Goal: Information Seeking & Learning: Learn about a topic

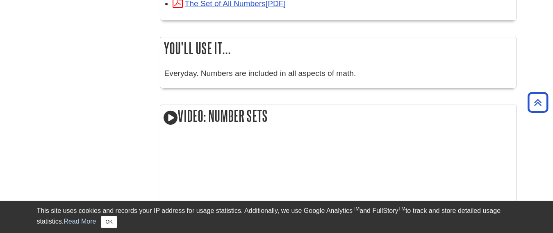
scroll to position [738, 0]
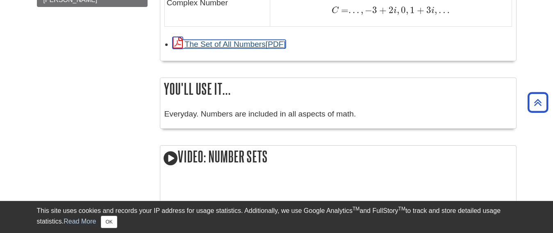
click at [250, 44] on link "The Set of All Numbers" at bounding box center [229, 44] width 113 height 9
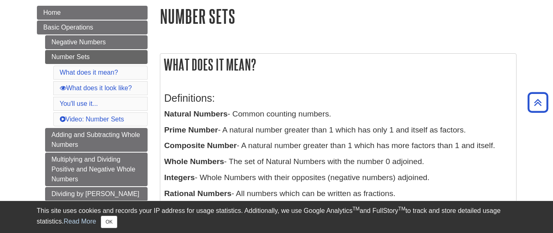
scroll to position [82, 0]
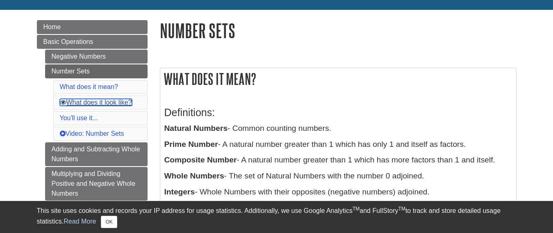
click at [113, 103] on link "What does it look like?" at bounding box center [96, 102] width 72 height 7
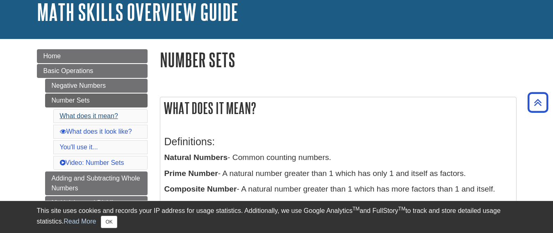
scroll to position [52, 0]
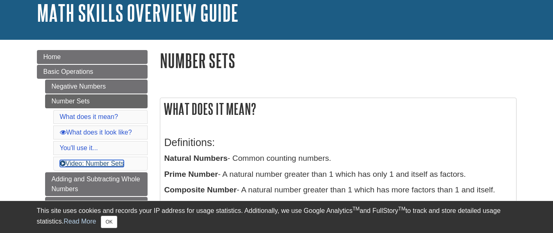
click at [94, 164] on link "Video: Number Sets" at bounding box center [92, 163] width 64 height 7
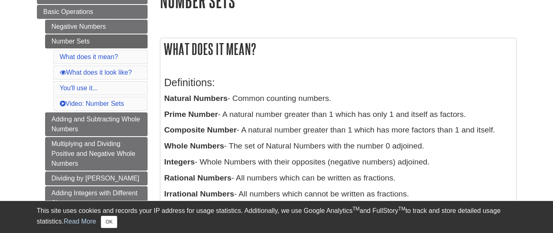
scroll to position [123, 0]
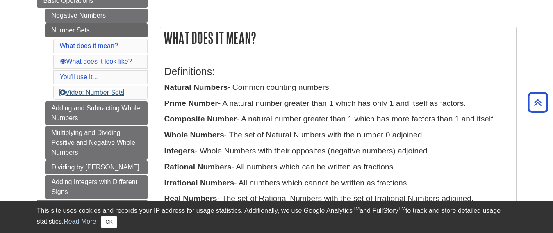
click at [120, 94] on link "Video: Number Sets" at bounding box center [92, 92] width 64 height 7
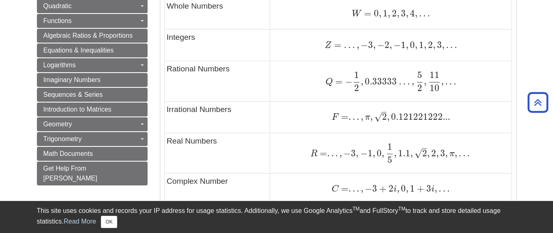
scroll to position [574, 0]
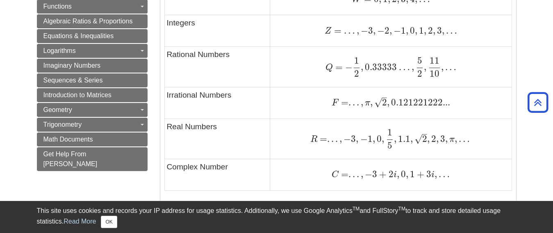
scroll to position [82, 0]
